Goal: Information Seeking & Learning: Learn about a topic

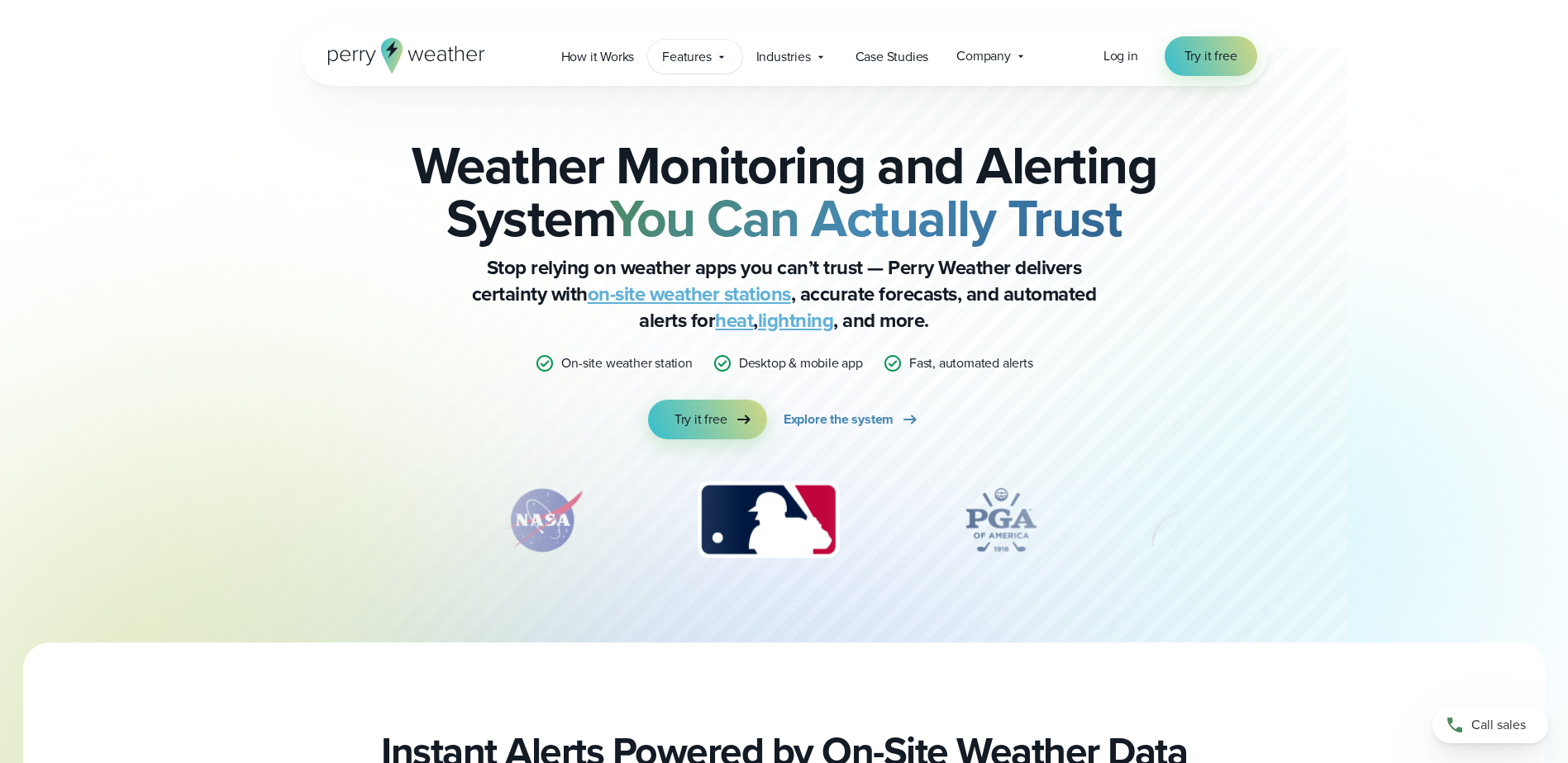
click at [701, 48] on span "Features" at bounding box center [687, 57] width 49 height 20
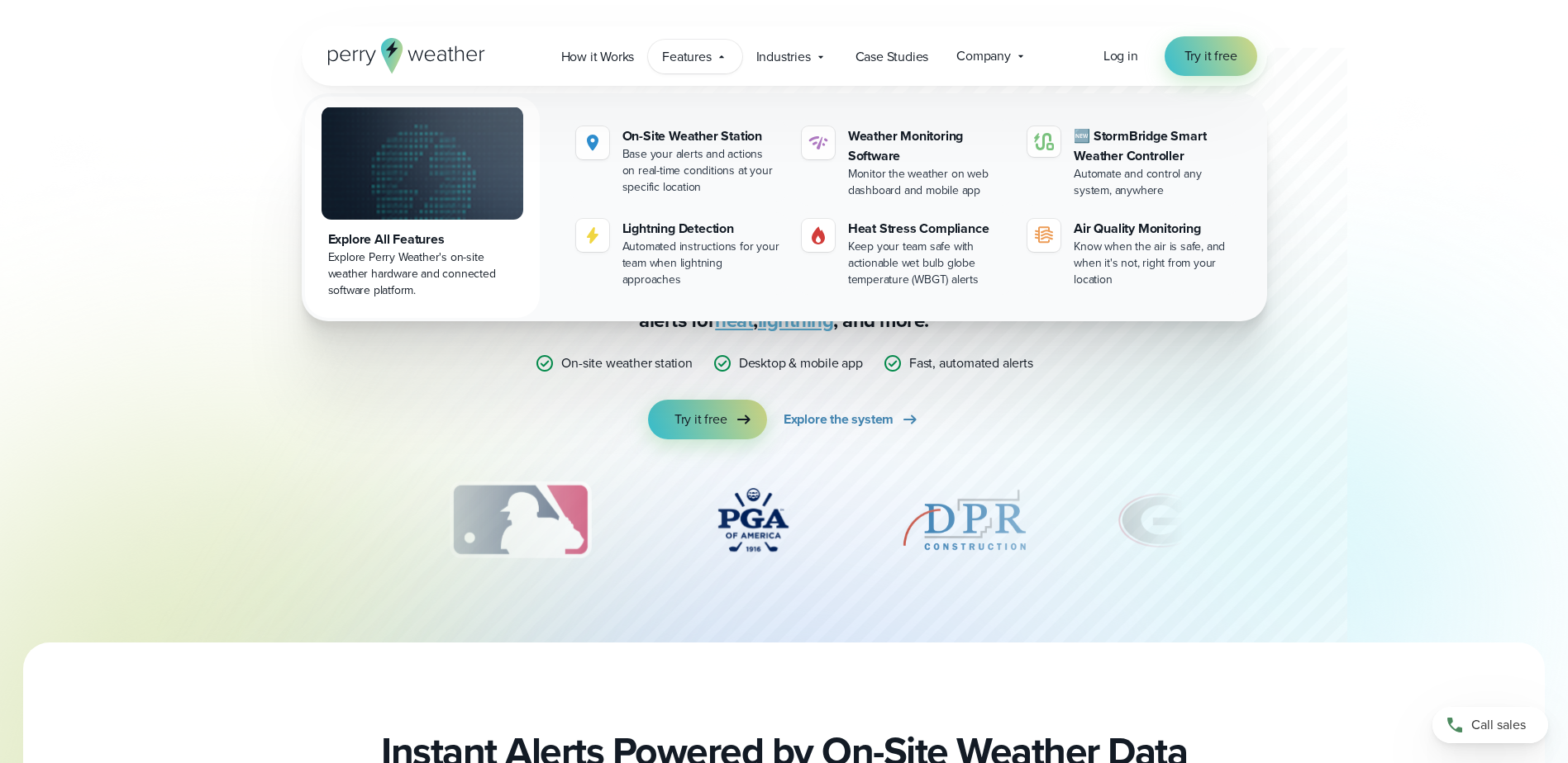
click at [415, 274] on div "Explore Perry Weather's on-site weather hardware and connected software platfor…" at bounding box center [422, 274] width 189 height 50
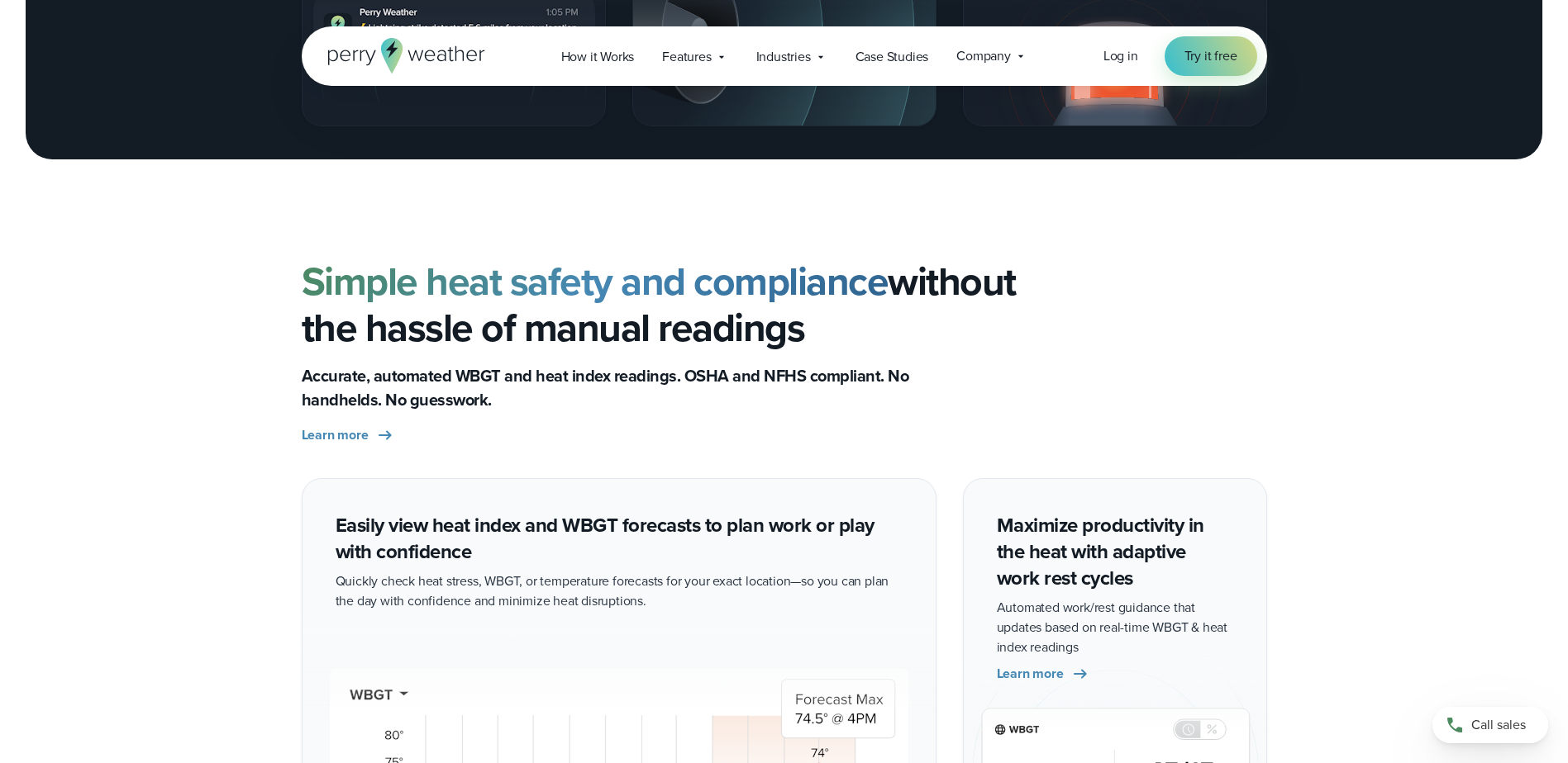
scroll to position [3384, 0]
